Goal: Find contact information: Find contact information

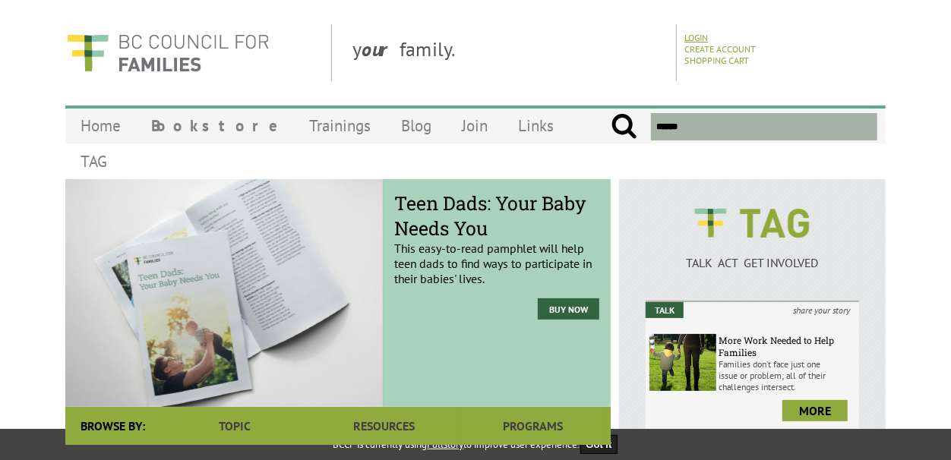
click at [694, 37] on link "Login" at bounding box center [697, 37] width 24 height 11
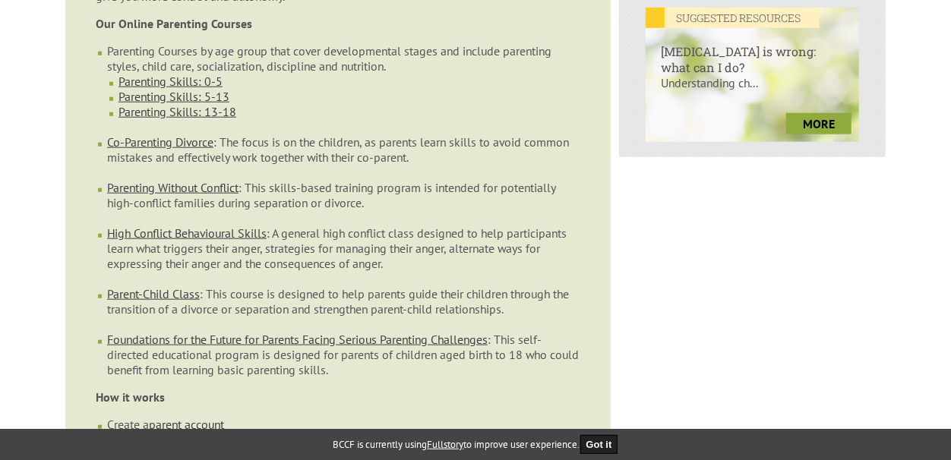
scroll to position [672, 0]
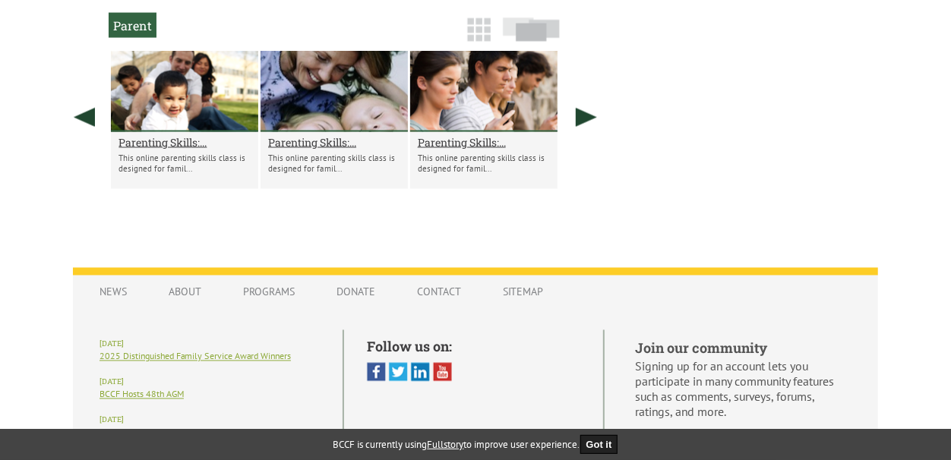
scroll to position [1441, 0]
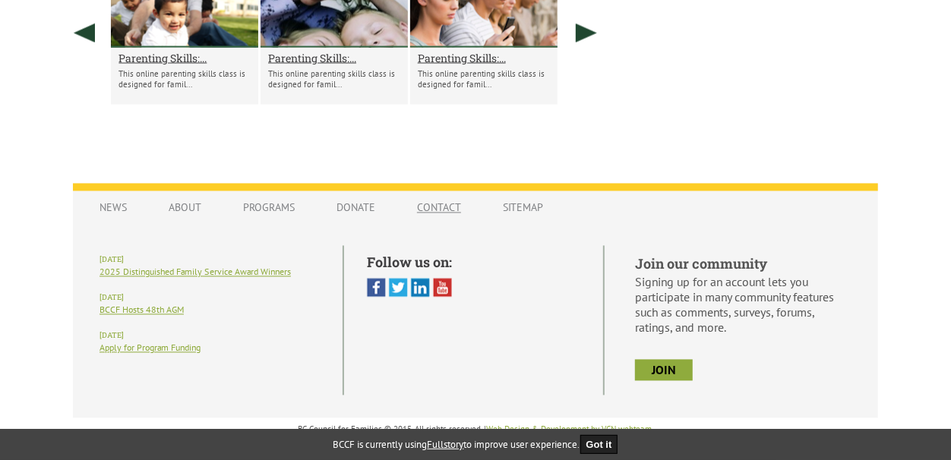
click at [446, 208] on link "Contact" at bounding box center [439, 208] width 74 height 29
